Goal: Transaction & Acquisition: Purchase product/service

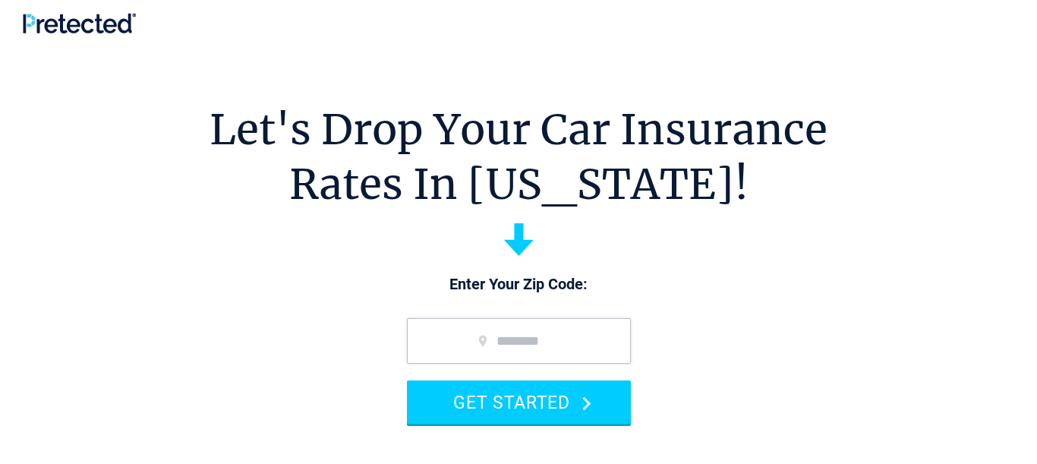
type input "*"
type input "*****"
click at [407, 380] on button "GET STARTED" at bounding box center [519, 401] width 224 height 43
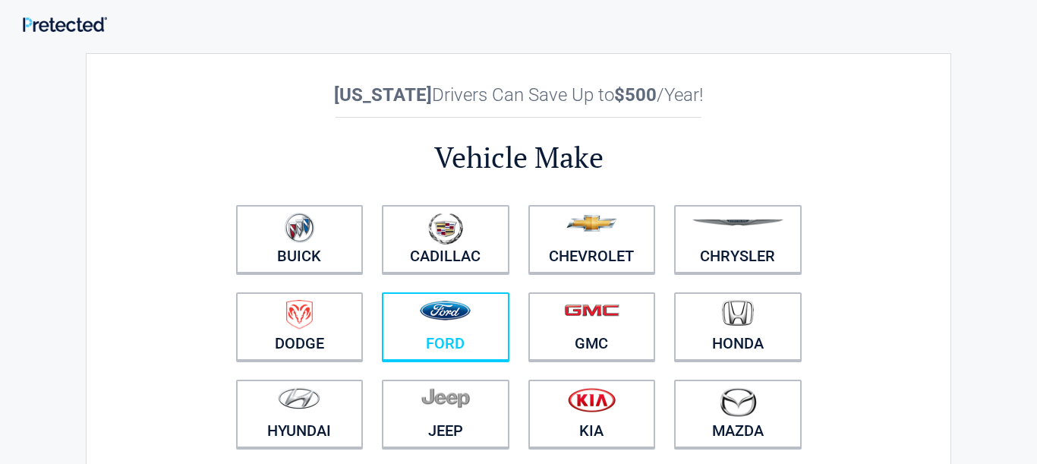
click at [437, 323] on figure at bounding box center [445, 317] width 109 height 34
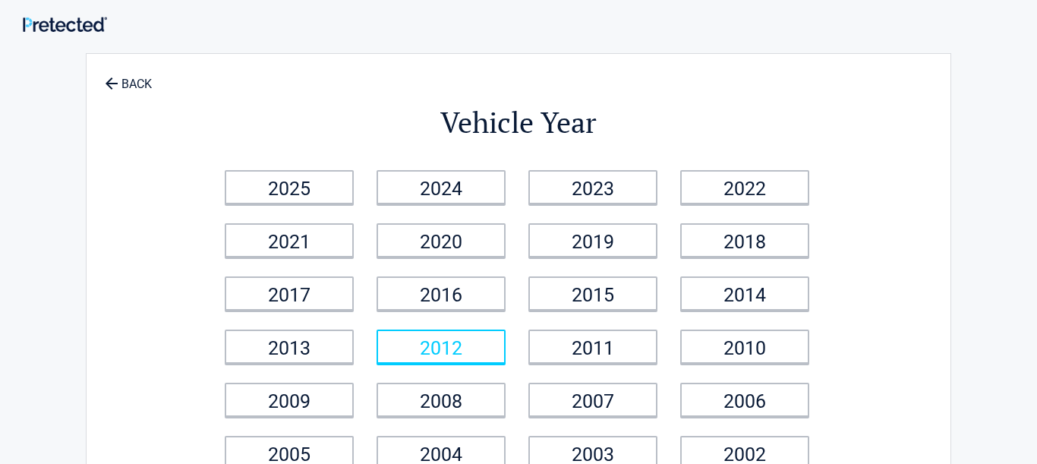
click at [433, 342] on link "2012" at bounding box center [440, 346] width 129 height 34
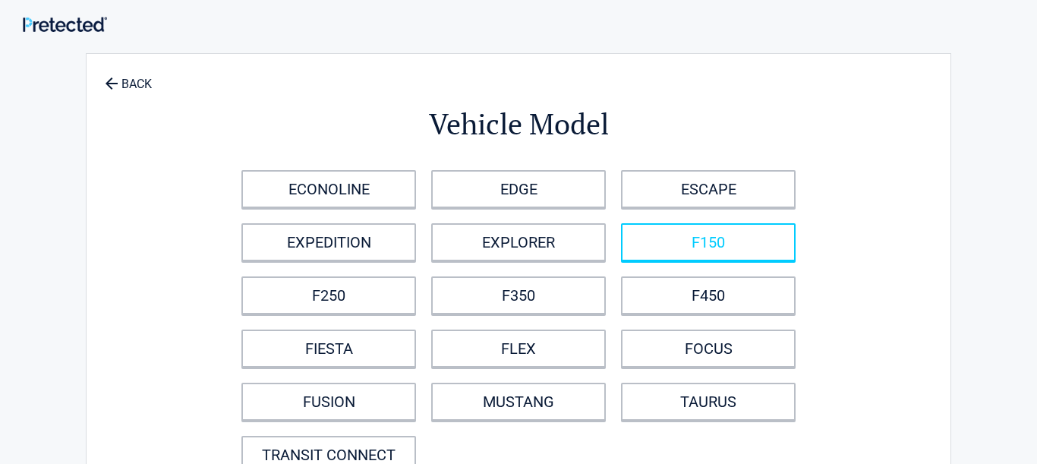
click at [710, 239] on link "F150" at bounding box center [708, 242] width 175 height 38
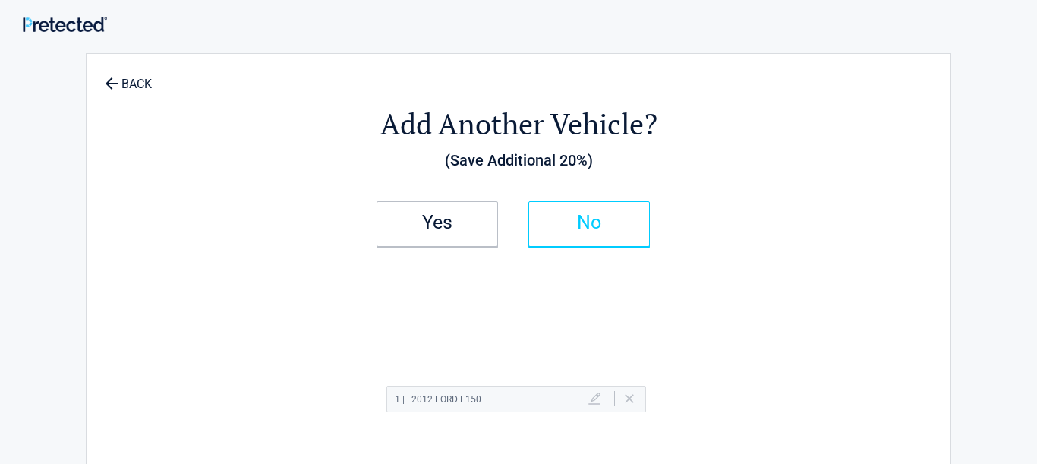
click at [608, 219] on h2 "No" at bounding box center [589, 222] width 90 height 11
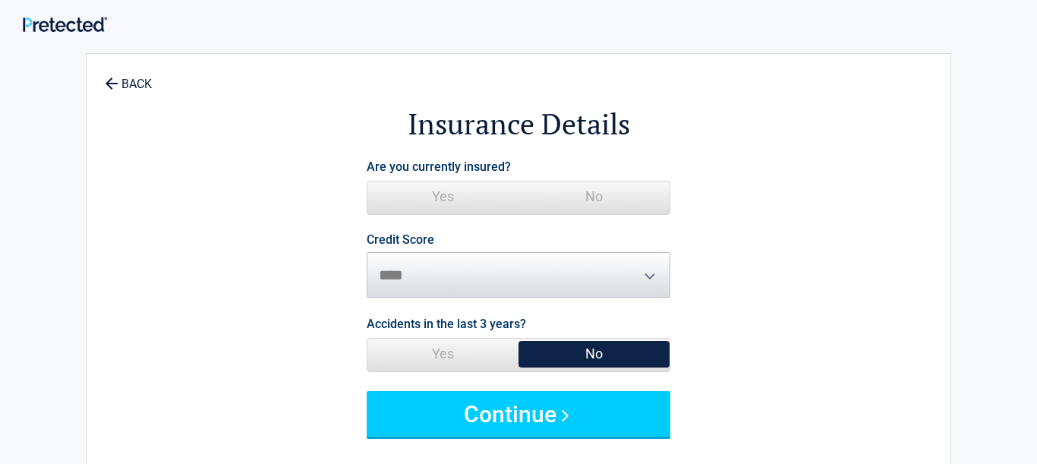
click at [438, 201] on span "Yes" at bounding box center [442, 196] width 151 height 30
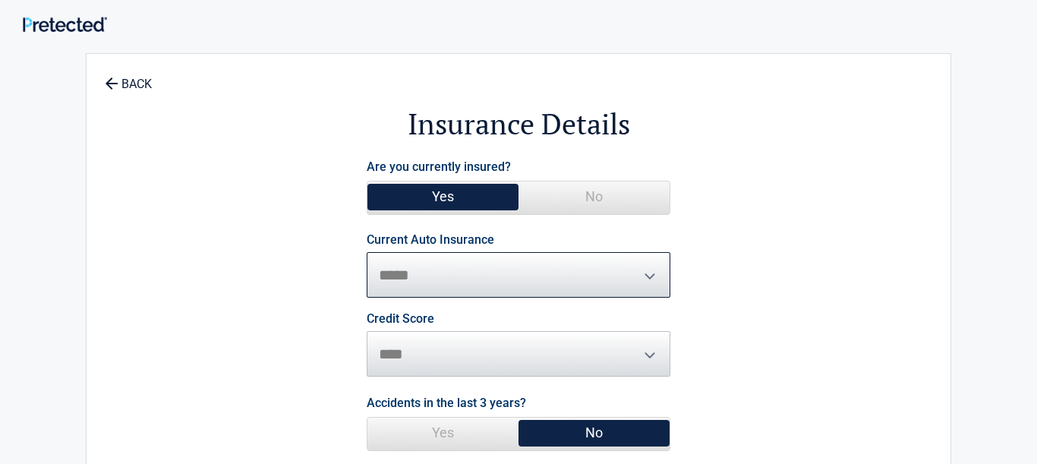
click option "*****" at bounding box center [0, 0] width 0 height 0
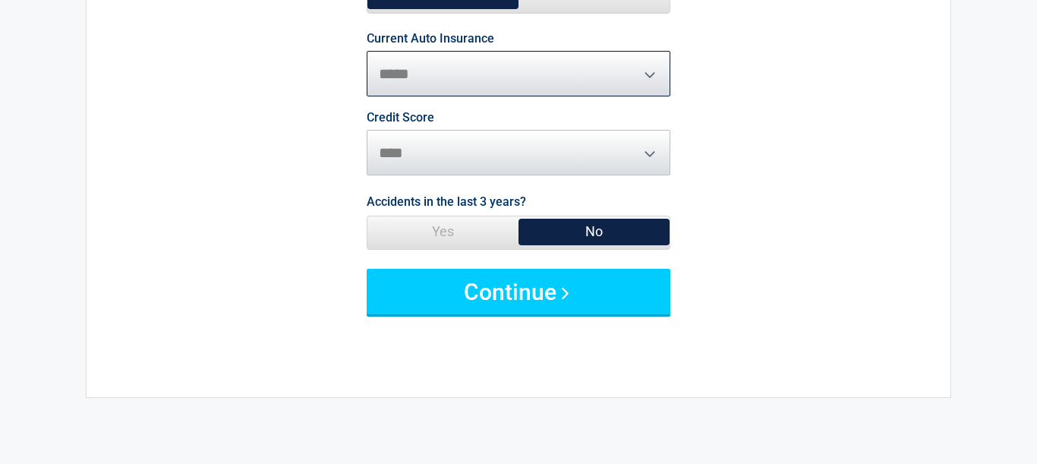
scroll to position [197, 0]
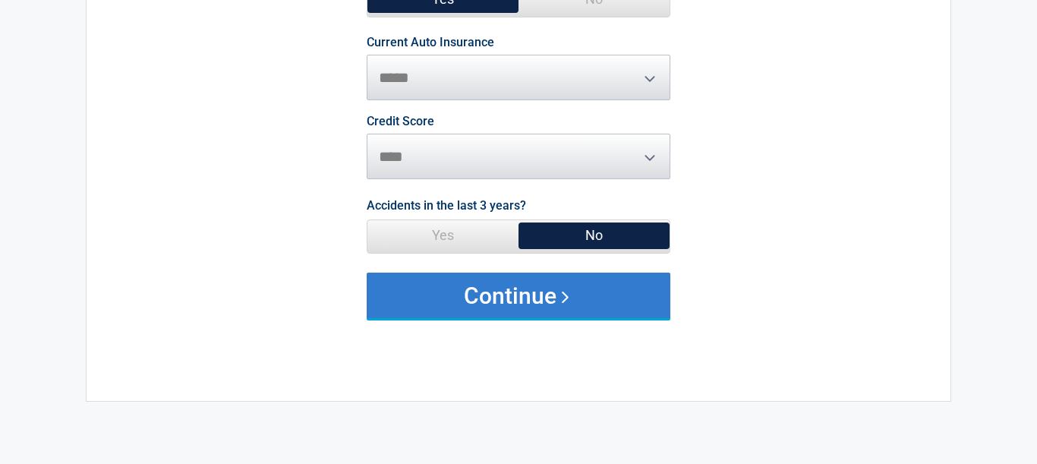
click at [641, 304] on button "Continue" at bounding box center [519, 296] width 304 height 46
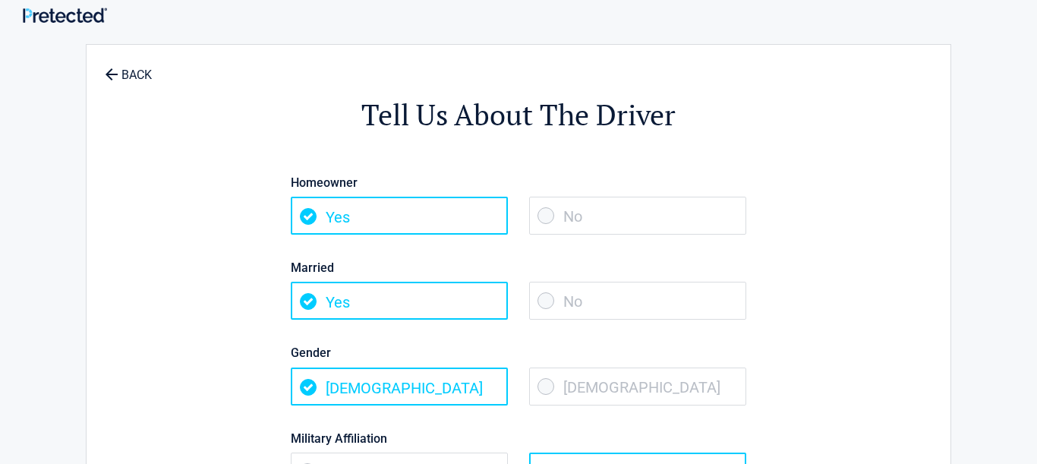
scroll to position [0, 0]
